Goal: Transaction & Acquisition: Purchase product/service

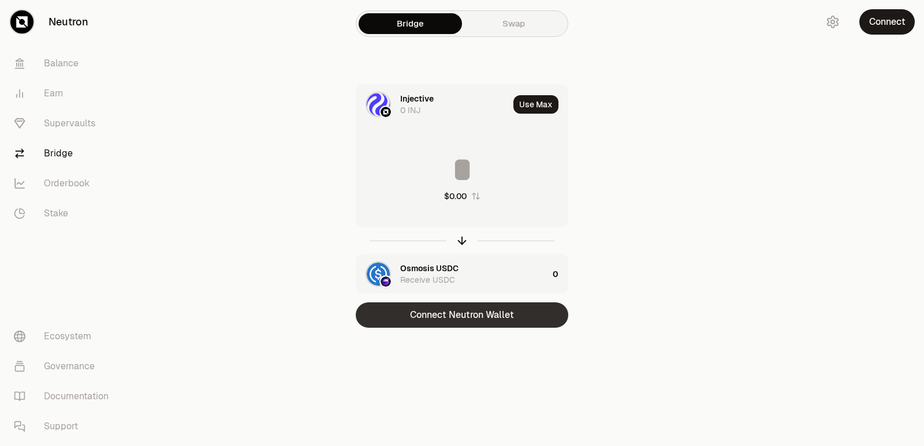
click at [438, 322] on button "Connect Neutron Wallet" at bounding box center [462, 315] width 213 height 25
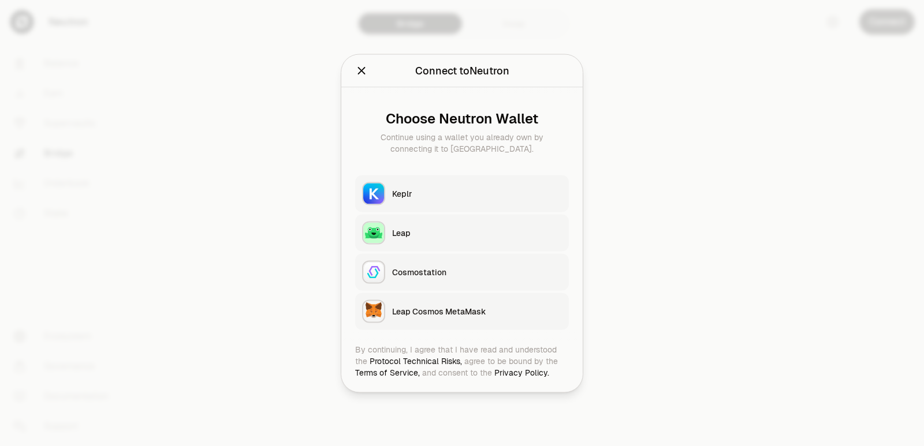
click at [393, 189] on div "Keplr" at bounding box center [477, 194] width 170 height 12
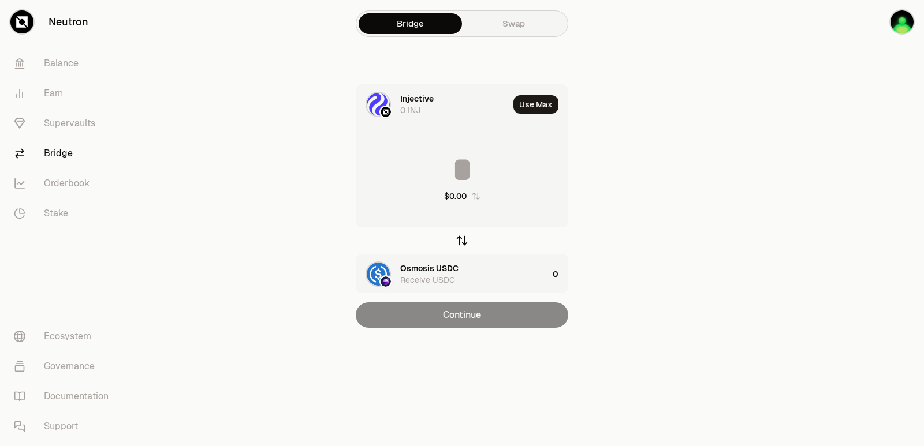
click at [459, 242] on icon "button" at bounding box center [462, 240] width 13 height 13
click at [448, 167] on input at bounding box center [461, 169] width 211 height 35
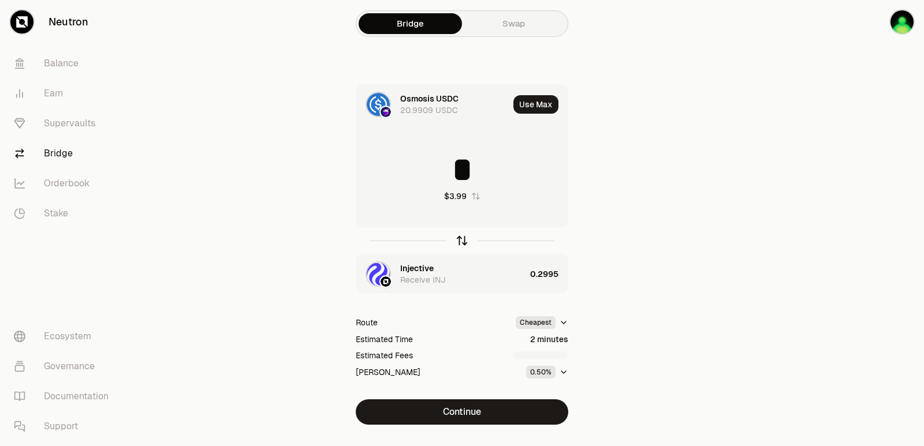
click at [461, 241] on icon "button" at bounding box center [462, 240] width 13 height 13
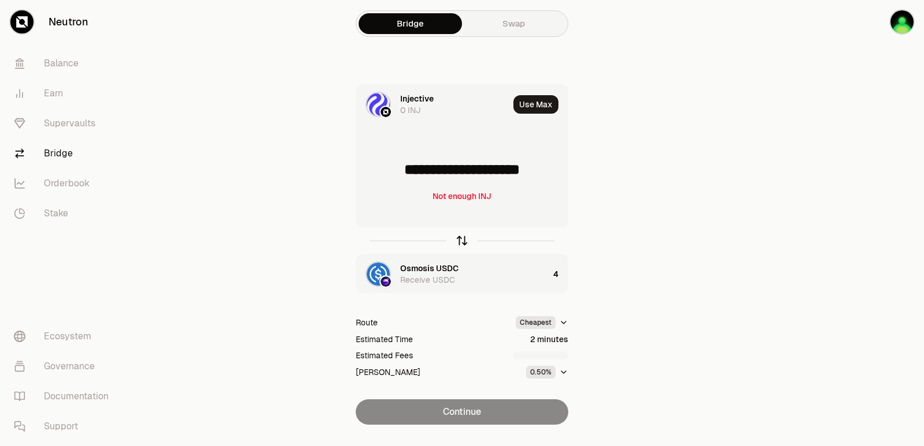
click at [461, 241] on icon "button" at bounding box center [462, 240] width 13 height 13
type input "*"
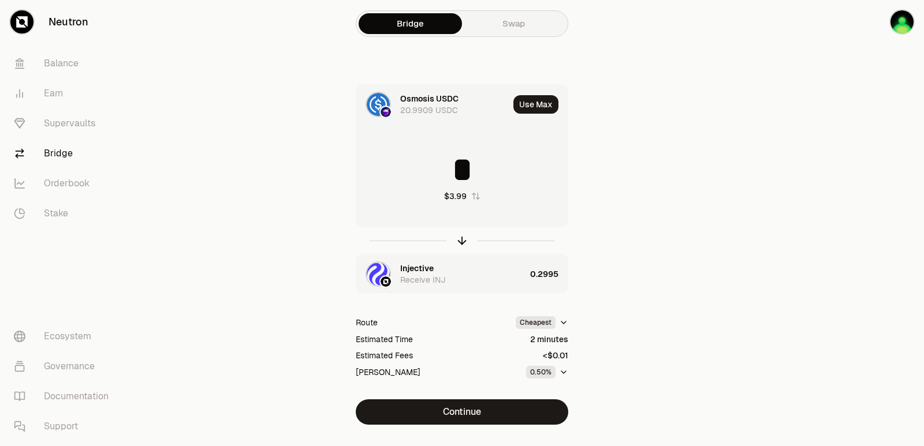
click at [412, 282] on div "Receive INJ" at bounding box center [422, 280] width 45 height 12
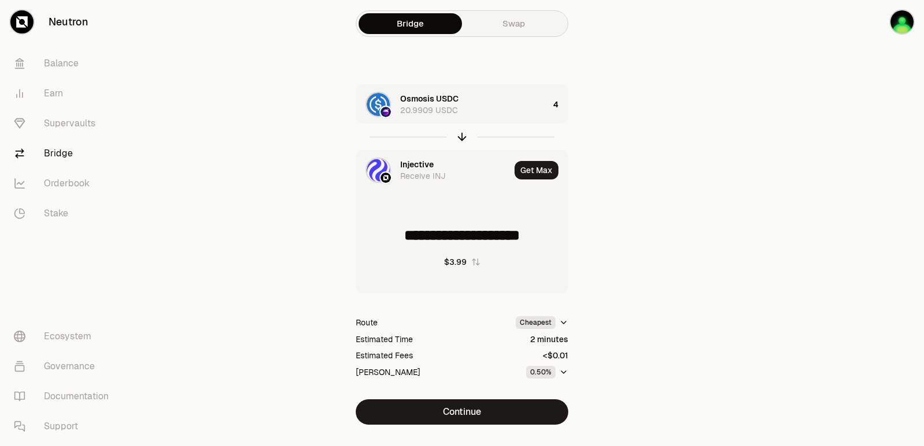
click at [415, 164] on div "Injective" at bounding box center [416, 165] width 33 height 12
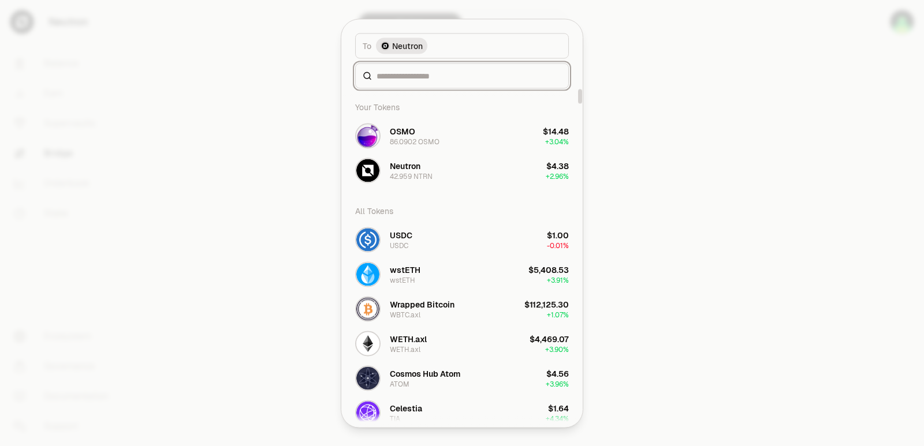
click at [424, 74] on input at bounding box center [468, 76] width 185 height 12
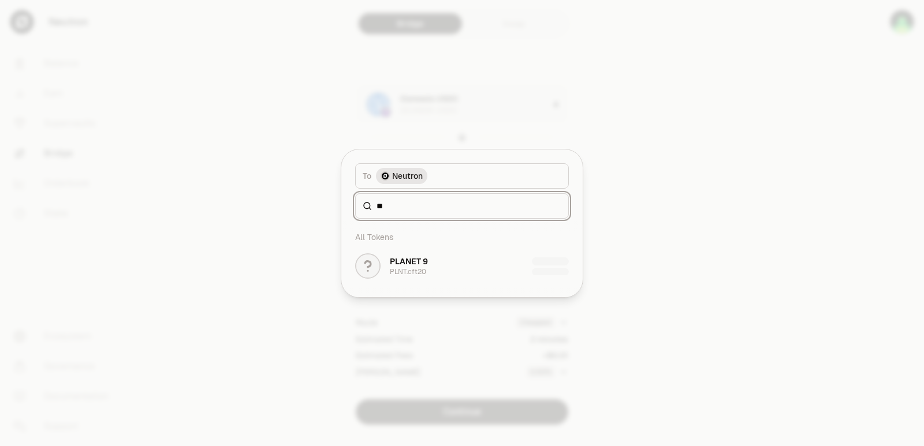
drag, startPoint x: 407, startPoint y: 209, endPoint x: 345, endPoint y: 206, distance: 62.4
click at [345, 206] on div "To Neutron **" at bounding box center [461, 184] width 241 height 69
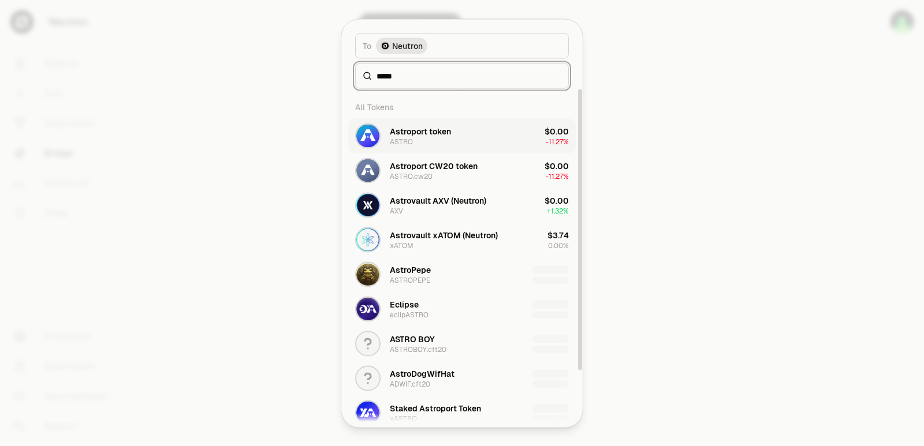
type input "*****"
click at [443, 135] on div "Astroport token" at bounding box center [420, 131] width 61 height 12
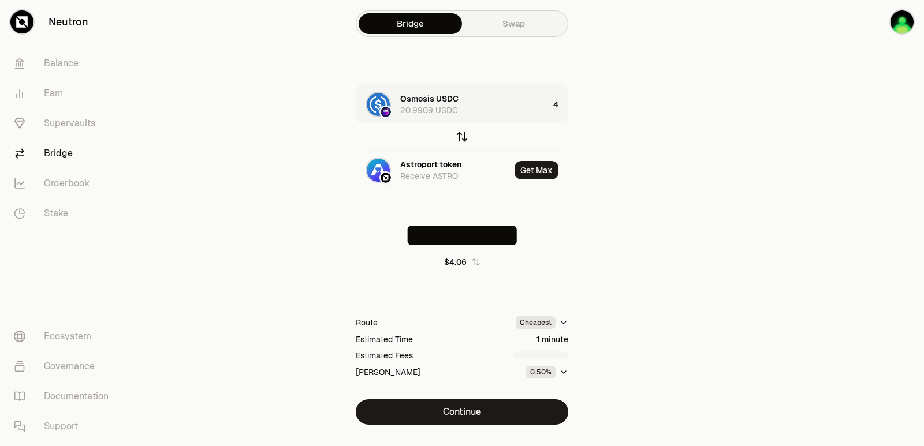
click at [459, 136] on icon "button" at bounding box center [462, 134] width 8 height 3
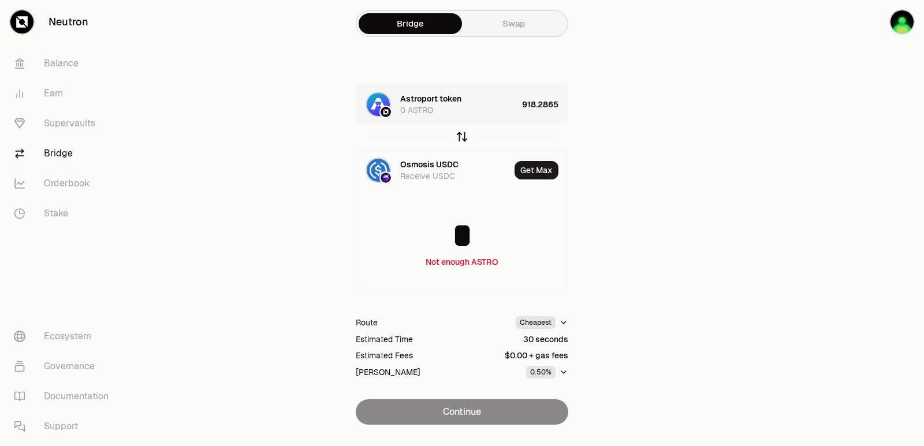
click at [459, 137] on icon "button" at bounding box center [462, 137] width 13 height 13
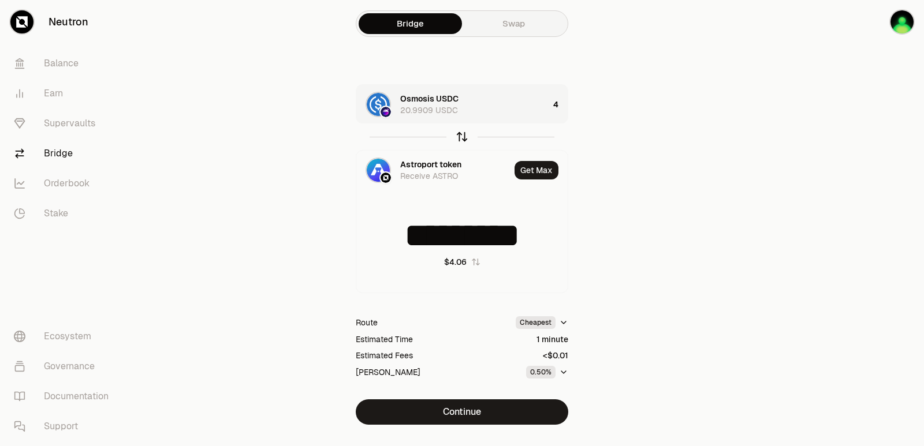
click at [458, 137] on icon "button" at bounding box center [462, 134] width 8 height 3
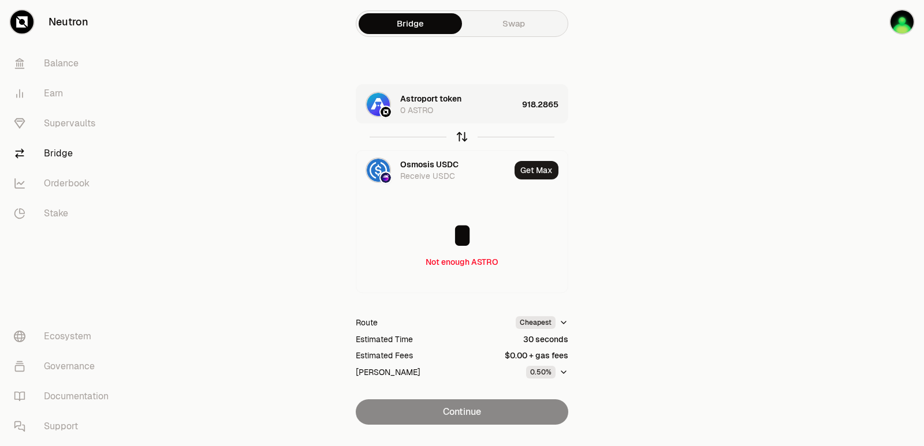
click at [458, 137] on icon "button" at bounding box center [462, 134] width 8 height 3
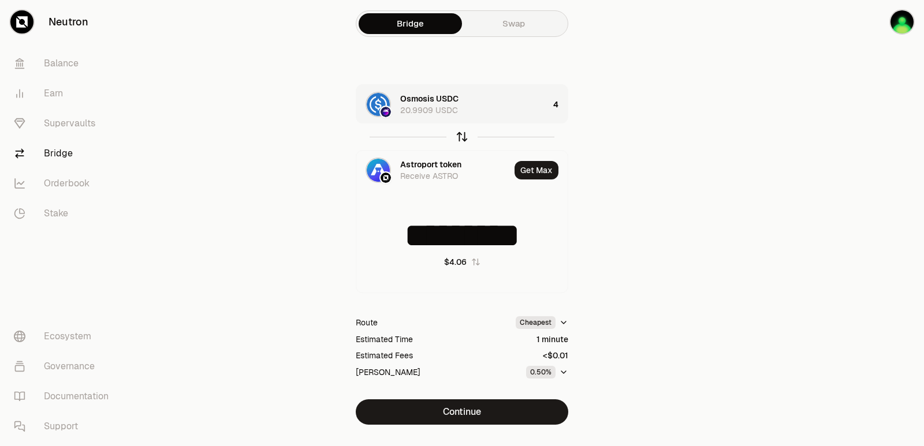
click at [459, 138] on icon "button" at bounding box center [462, 137] width 13 height 13
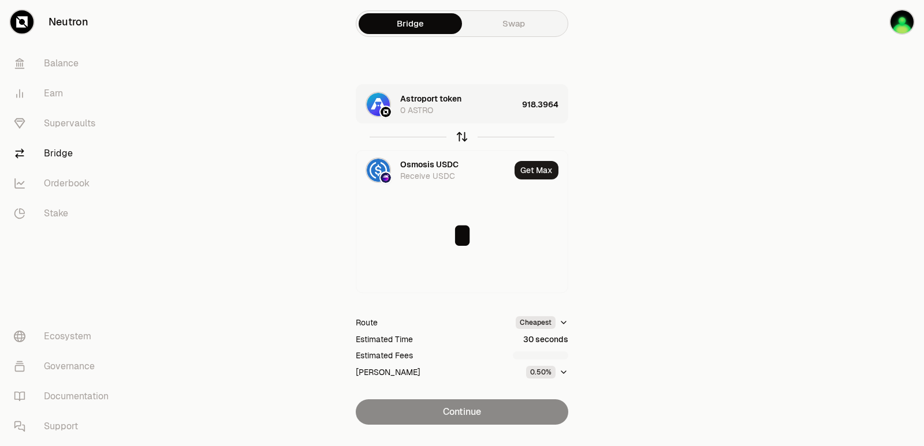
click at [459, 138] on icon "button" at bounding box center [462, 137] width 13 height 13
type input "*********"
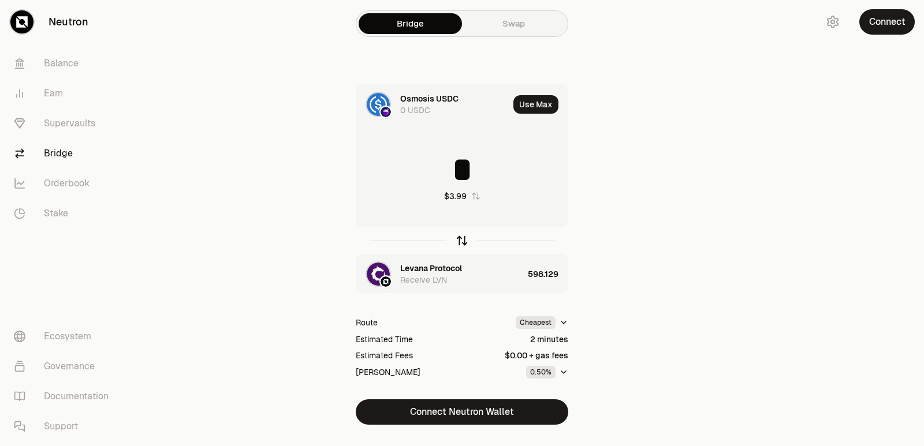
click at [462, 238] on icon "button" at bounding box center [462, 241] width 0 height 8
type input "*"
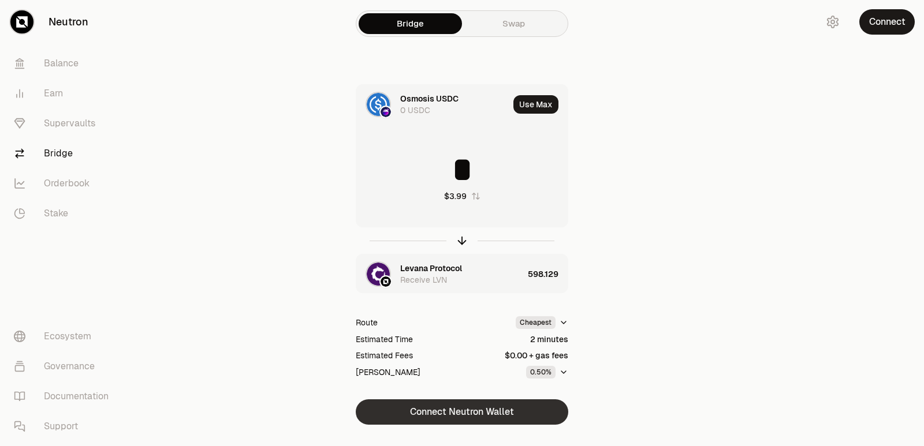
click at [469, 409] on button "Connect Neutron Wallet" at bounding box center [462, 412] width 213 height 25
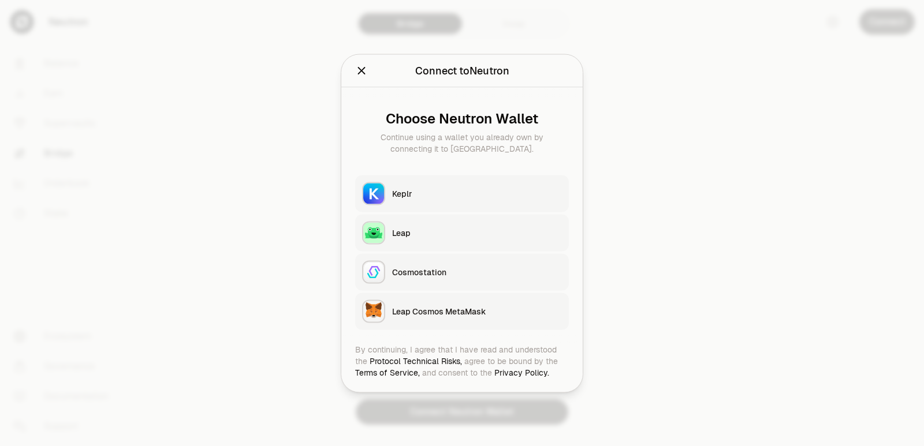
click at [426, 193] on div "Keplr" at bounding box center [477, 194] width 170 height 12
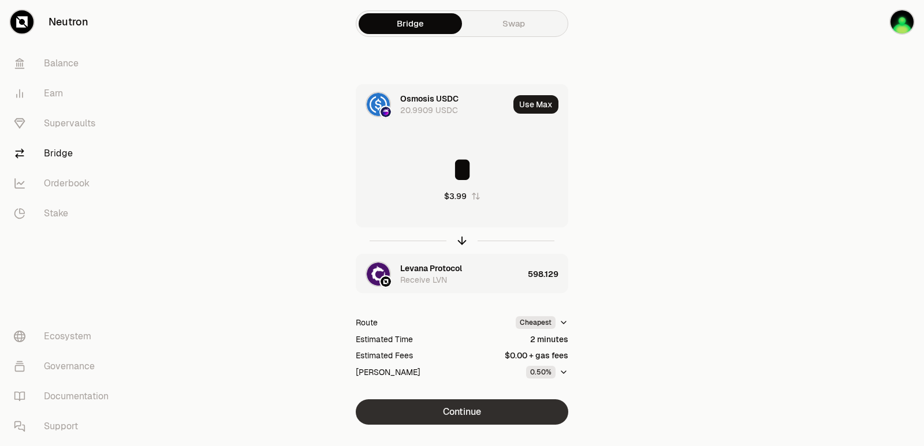
click at [464, 409] on button "Continue" at bounding box center [462, 412] width 213 height 25
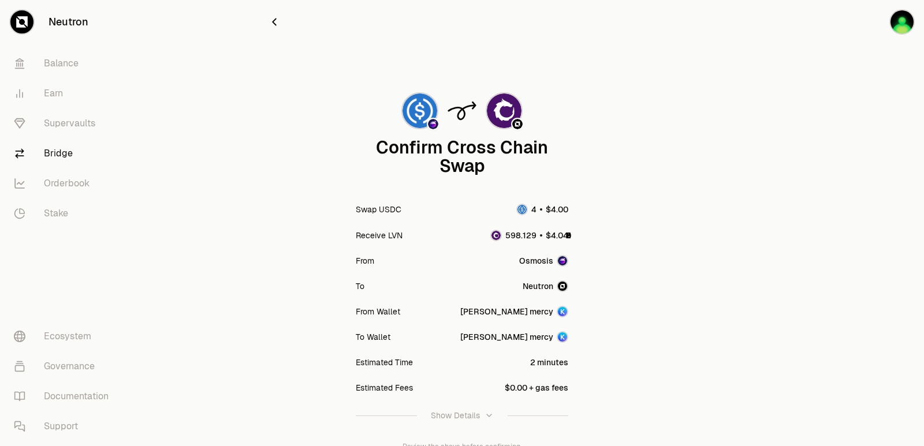
scroll to position [95, 0]
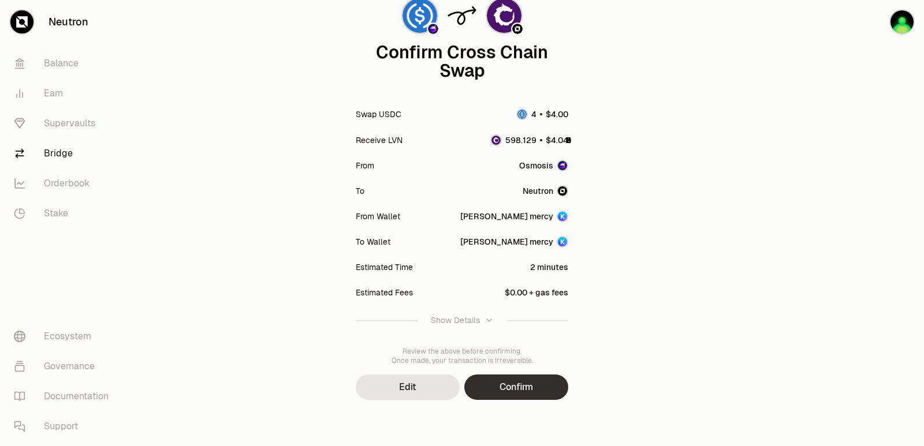
click at [531, 387] on button "Confirm" at bounding box center [516, 387] width 104 height 25
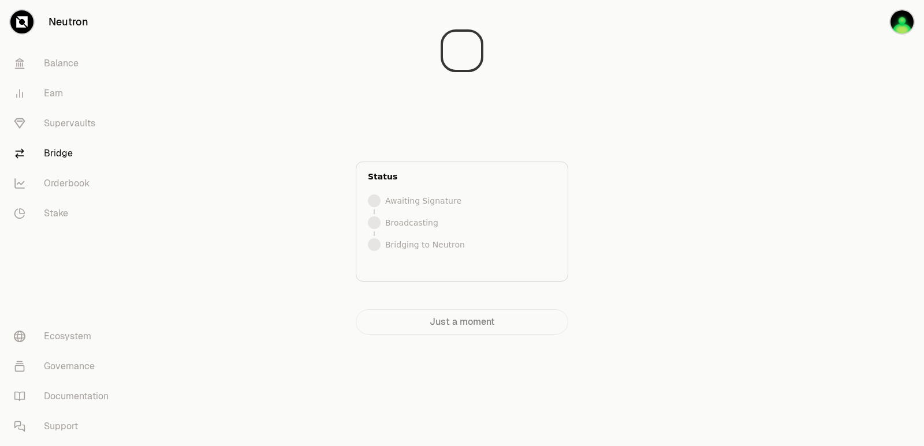
scroll to position [0, 0]
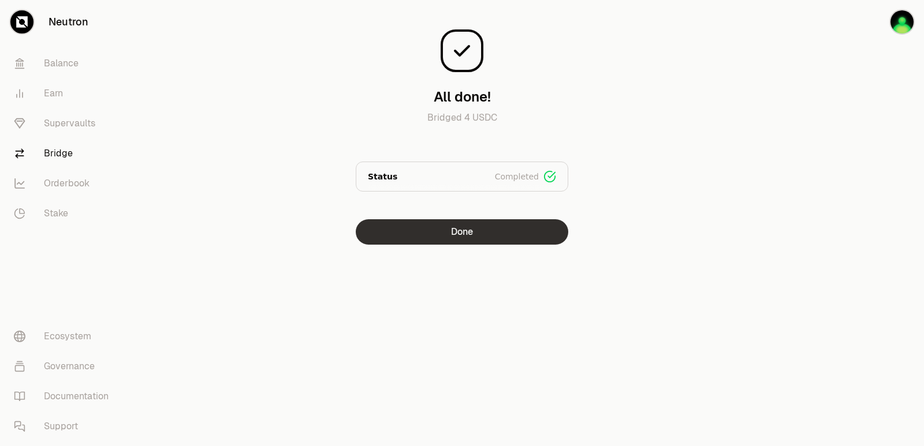
click at [446, 236] on button "Done" at bounding box center [462, 231] width 213 height 25
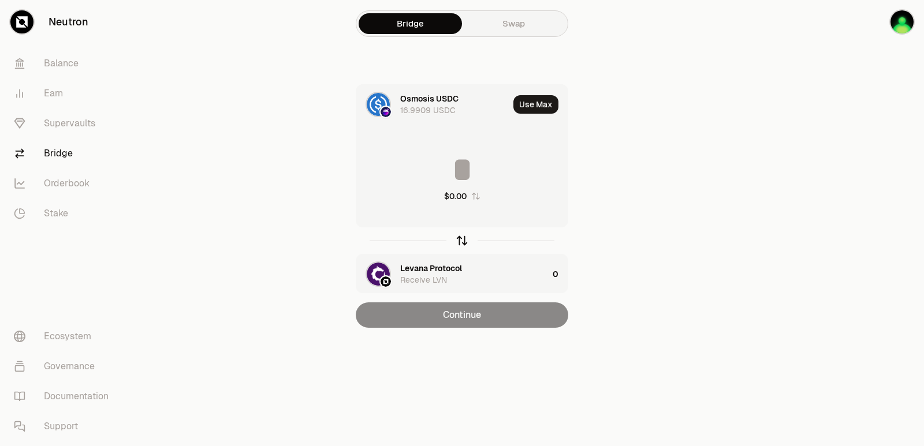
click at [460, 241] on icon "button" at bounding box center [462, 240] width 13 height 13
click at [527, 105] on button "Use Max" at bounding box center [535, 104] width 45 height 18
type input "**********"
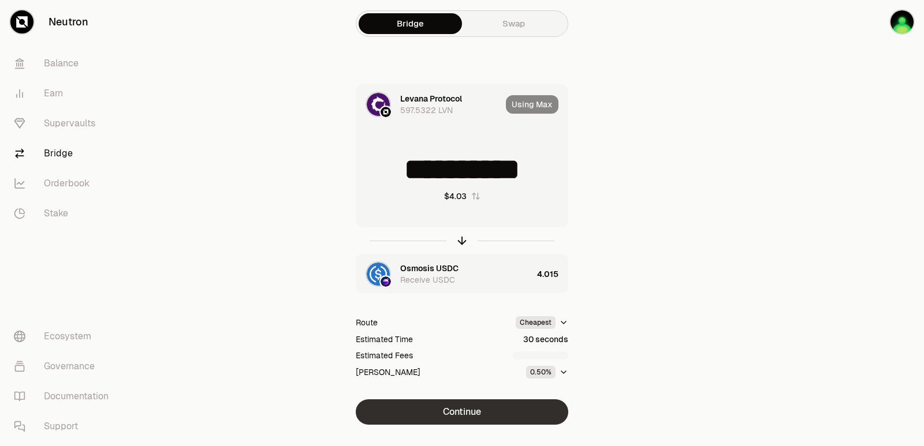
click at [462, 413] on button "Continue" at bounding box center [462, 412] width 213 height 25
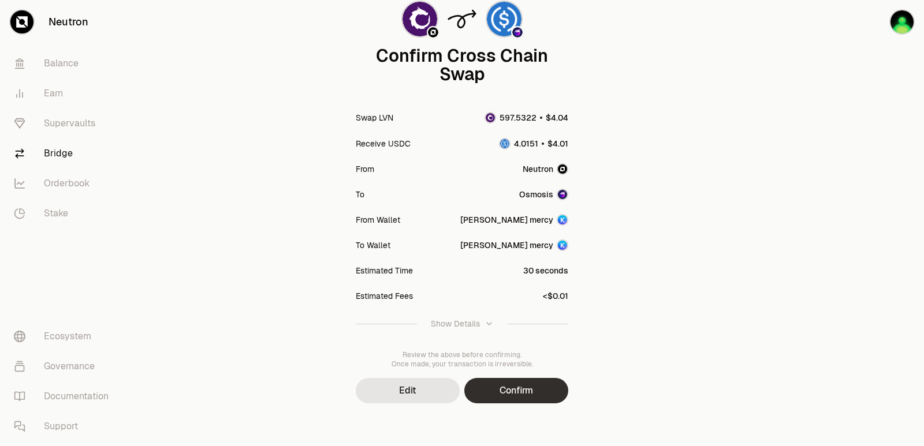
scroll to position [95, 0]
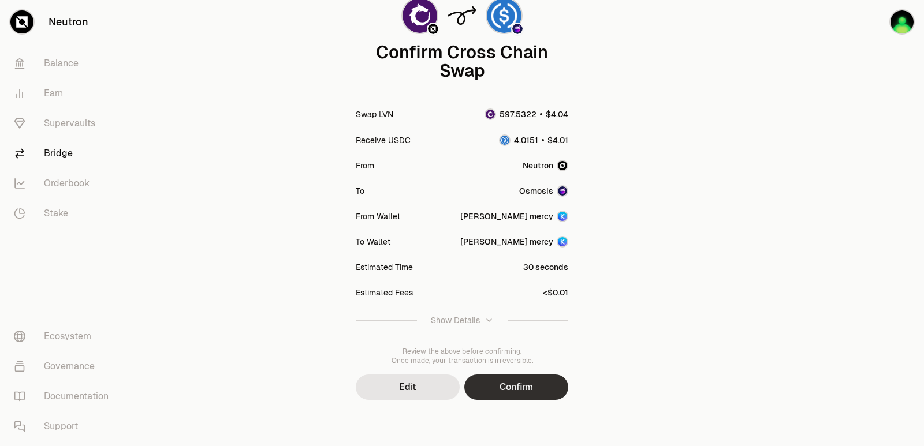
click at [515, 389] on button "Confirm" at bounding box center [516, 387] width 104 height 25
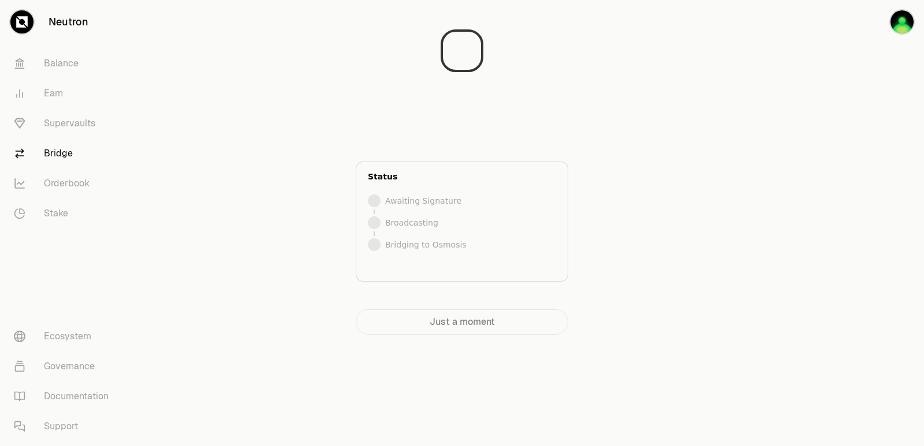
scroll to position [0, 0]
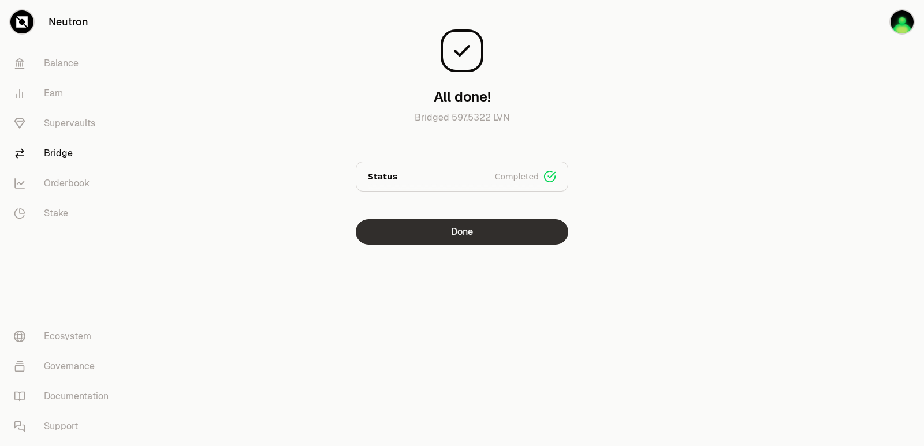
click at [478, 226] on button "Done" at bounding box center [462, 231] width 213 height 25
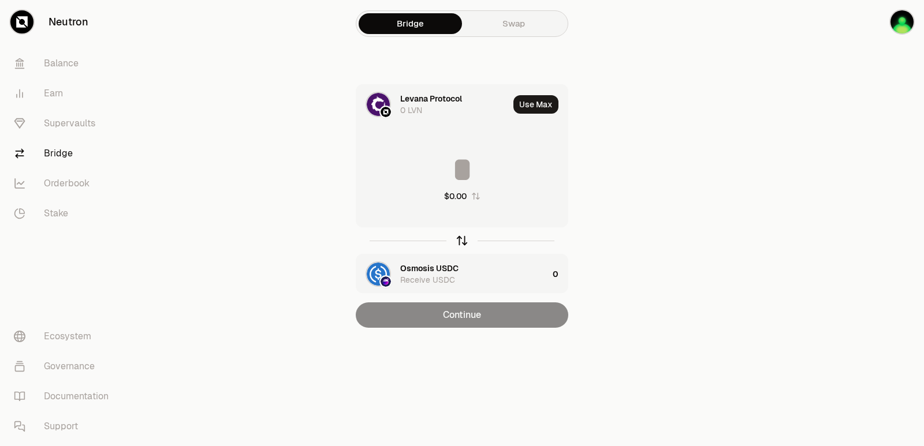
click at [458, 240] on icon "button" at bounding box center [462, 240] width 13 height 13
